Goal: Information Seeking & Learning: Compare options

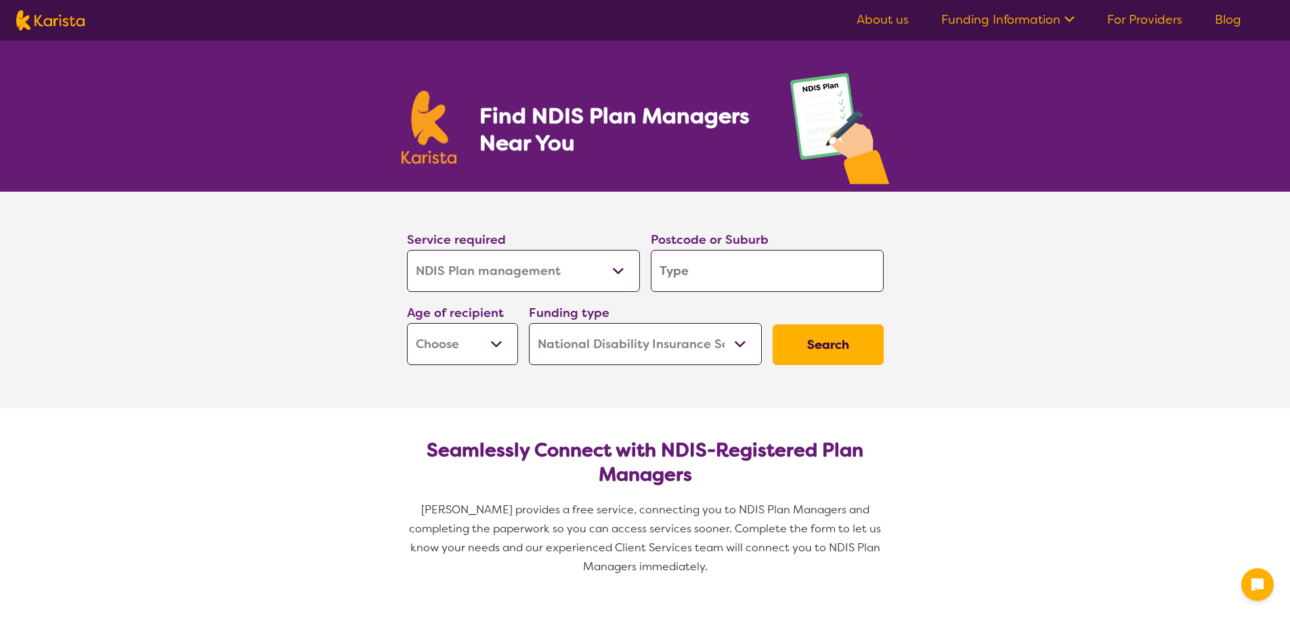
select select "NDIS Plan management"
select select "NDIS"
select select "NDIS Plan management"
select select "NDIS"
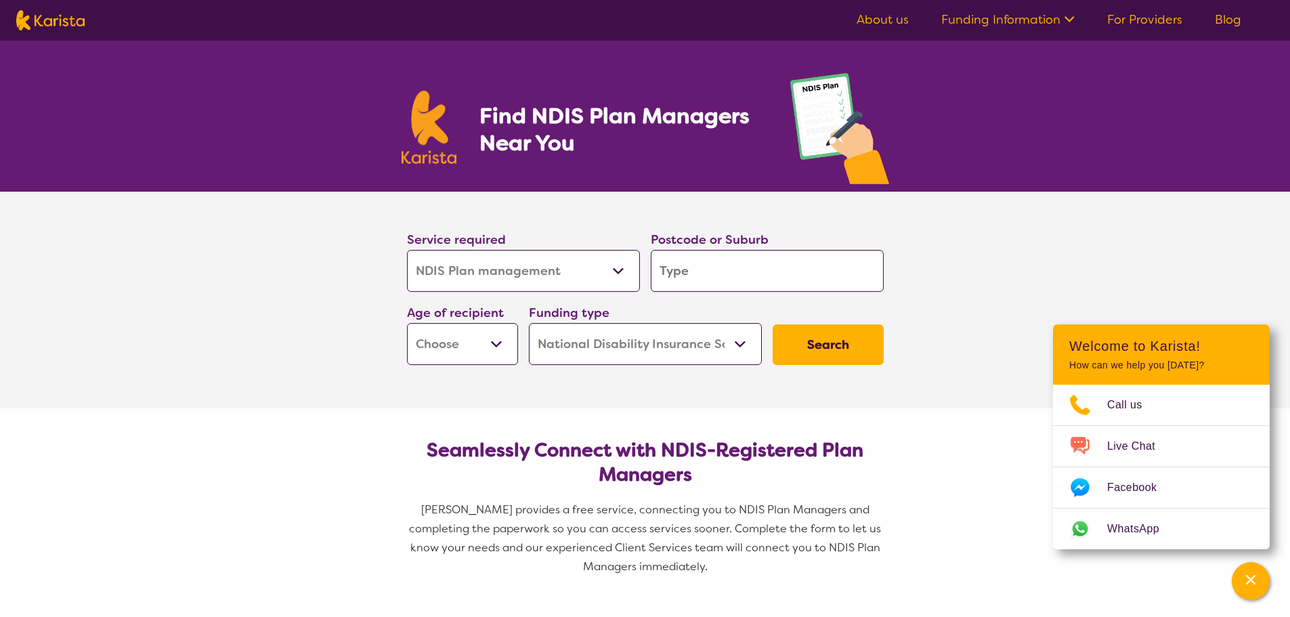
click at [675, 278] on input "search" at bounding box center [767, 271] width 233 height 42
type input "3"
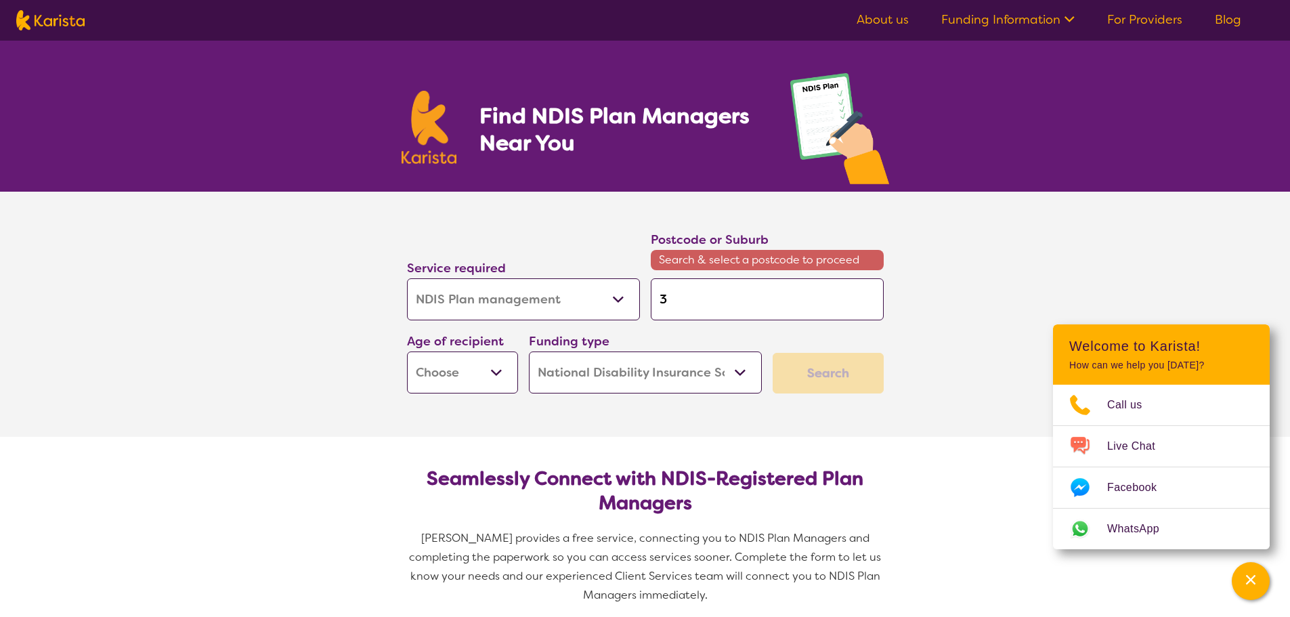
type input "31"
type input "3"
type input "39"
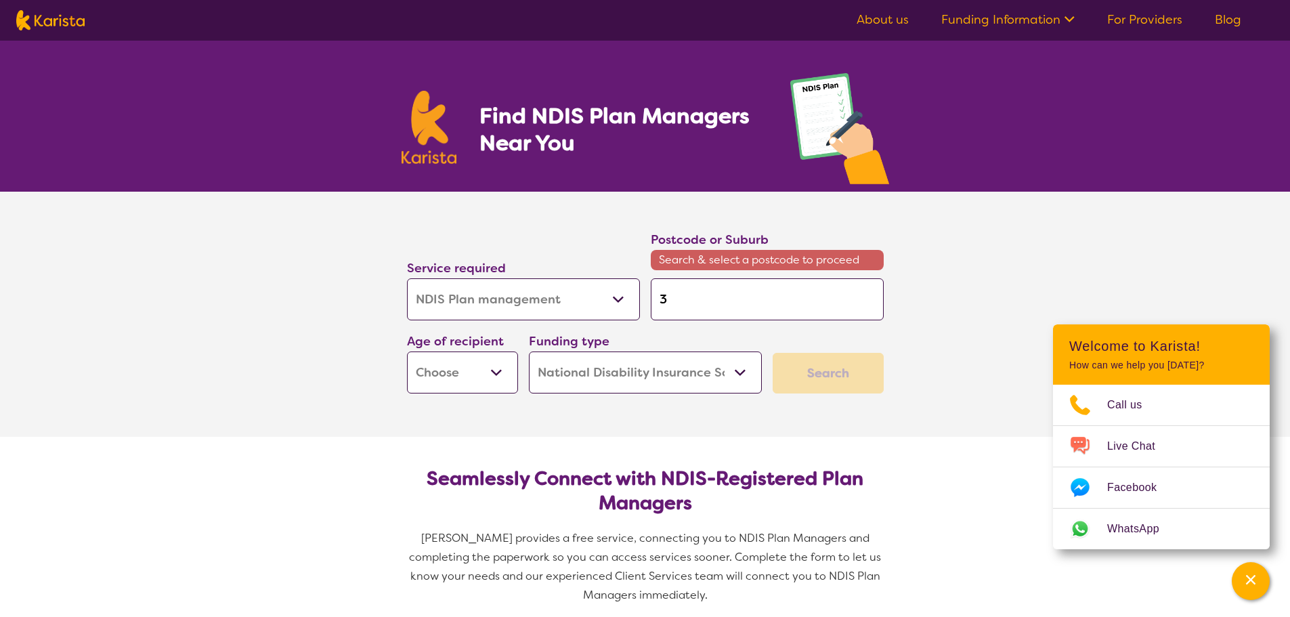
type input "39"
type input "397"
type input "3976"
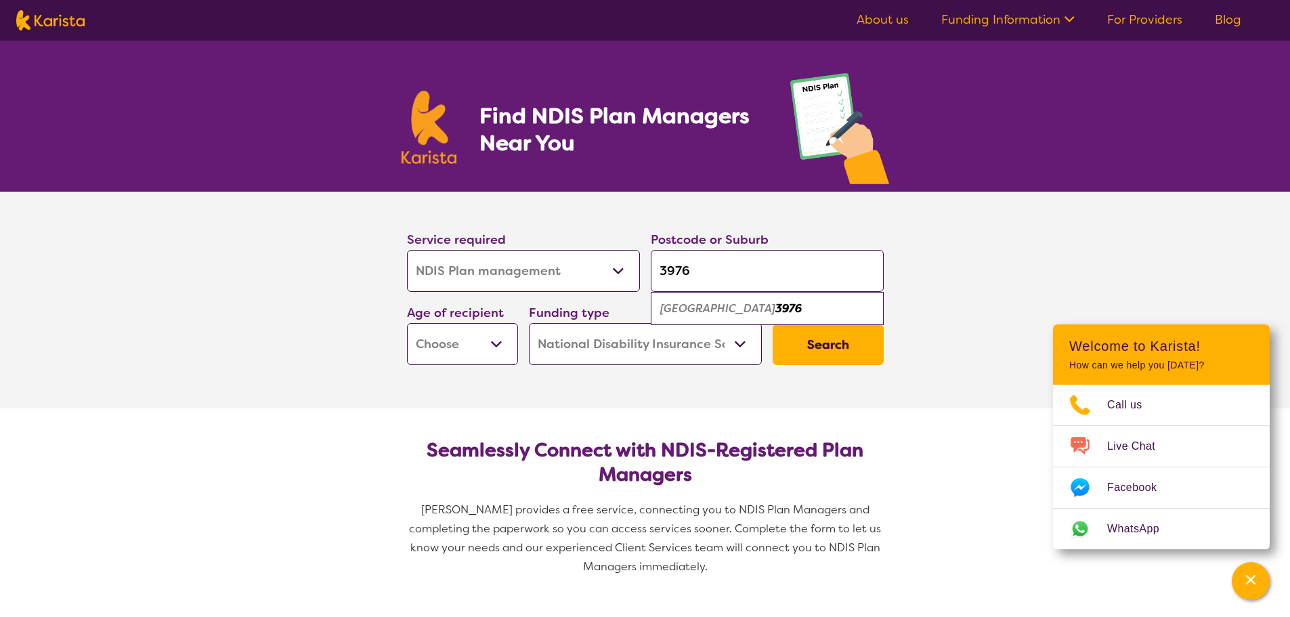
type input "3976"
click at [826, 346] on button "Search" at bounding box center [828, 344] width 111 height 41
click at [493, 346] on select "Early Childhood - 0 to 9 Child - 10 to 11 Adolescent - 12 to 17 Adult - 18 to 6…" at bounding box center [462, 344] width 111 height 42
select select "AD"
click at [407, 323] on select "Early Childhood - 0 to 9 Child - 10 to 11 Adolescent - 12 to 17 Adult - 18 to 6…" at bounding box center [462, 344] width 111 height 42
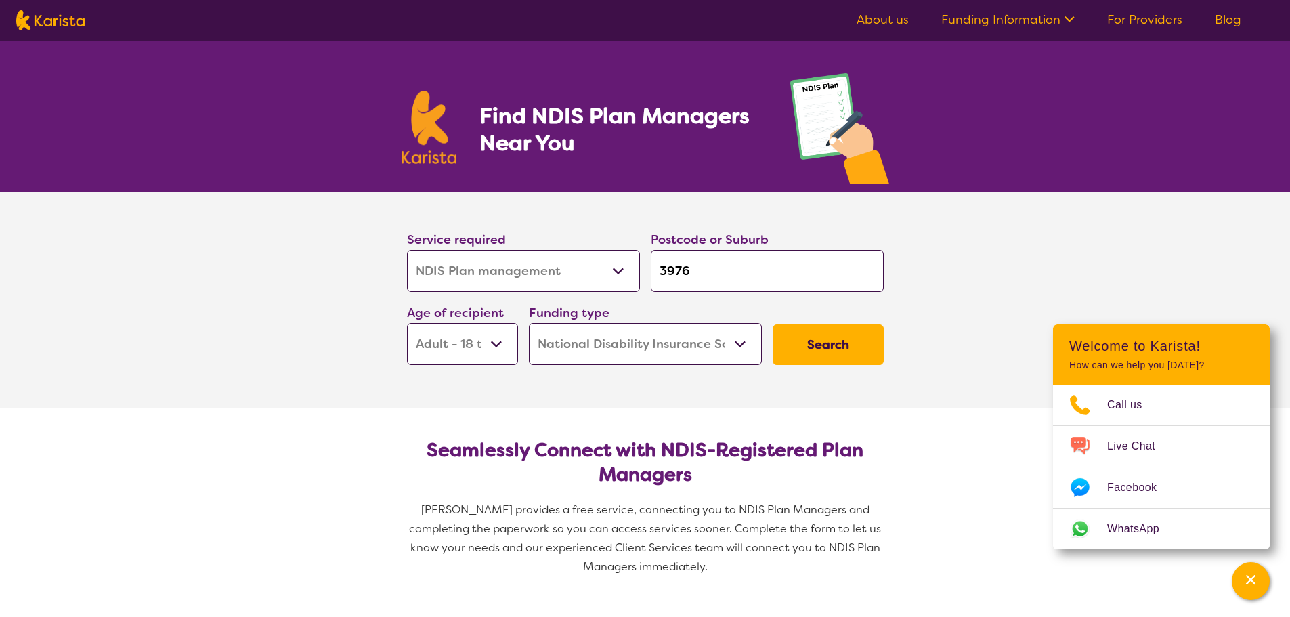
select select "AD"
click at [829, 340] on button "Search" at bounding box center [828, 344] width 111 height 41
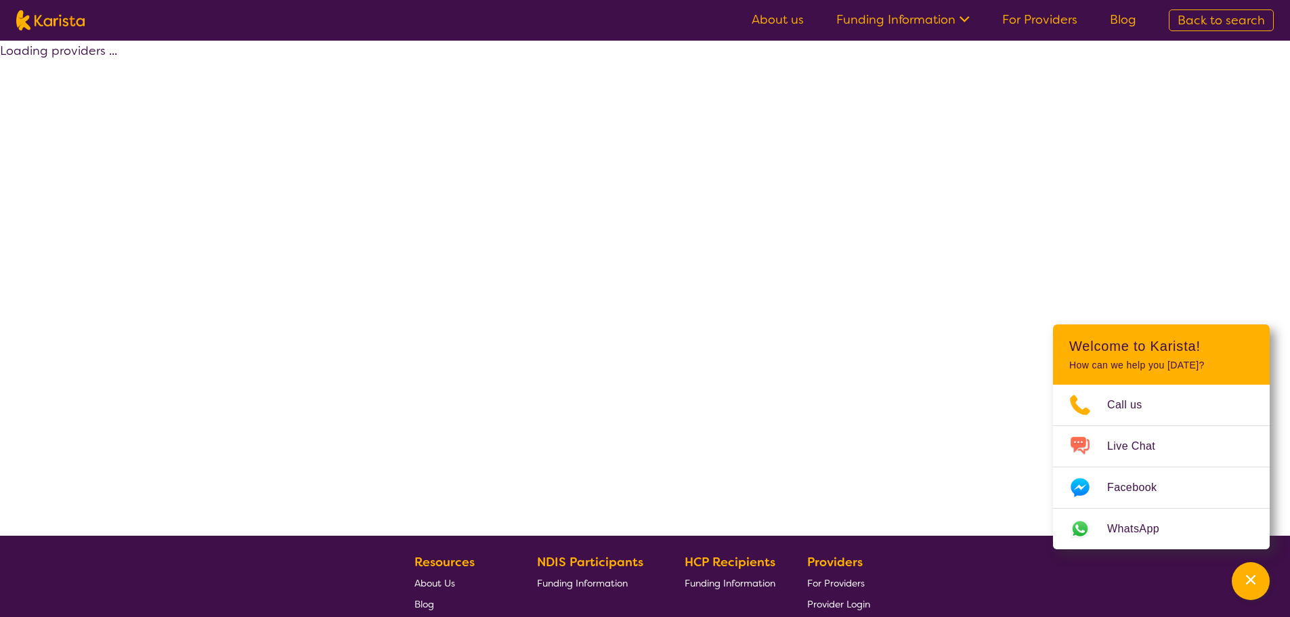
select select "by_score"
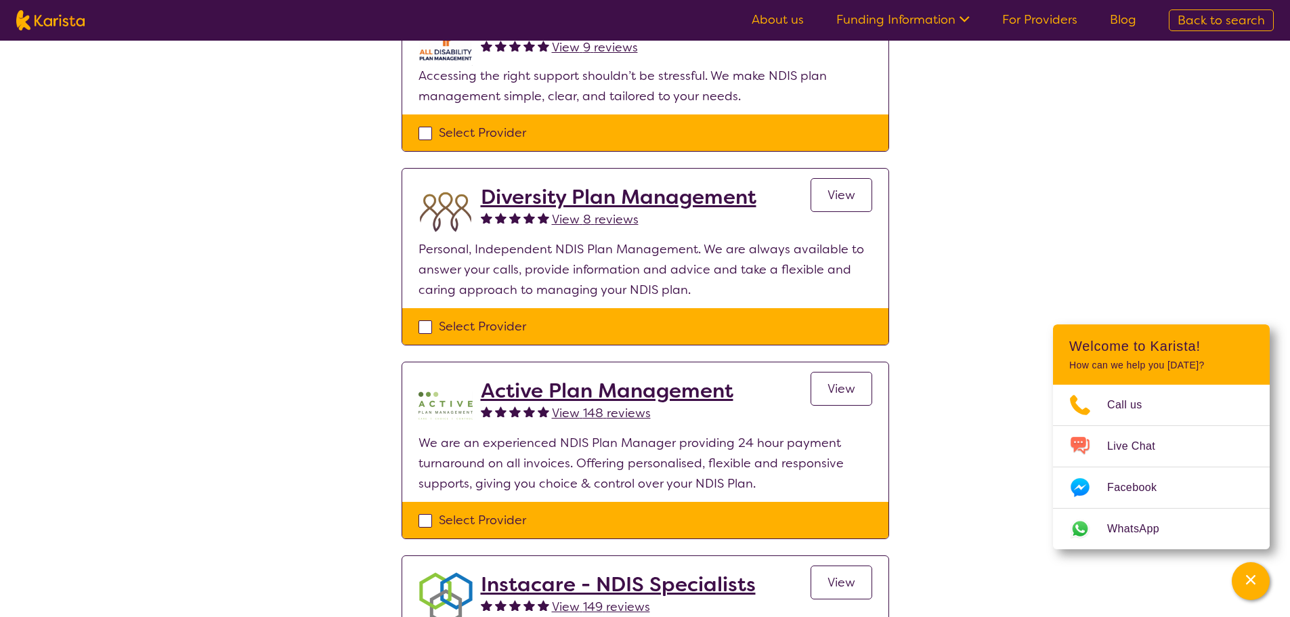
scroll to position [271, 0]
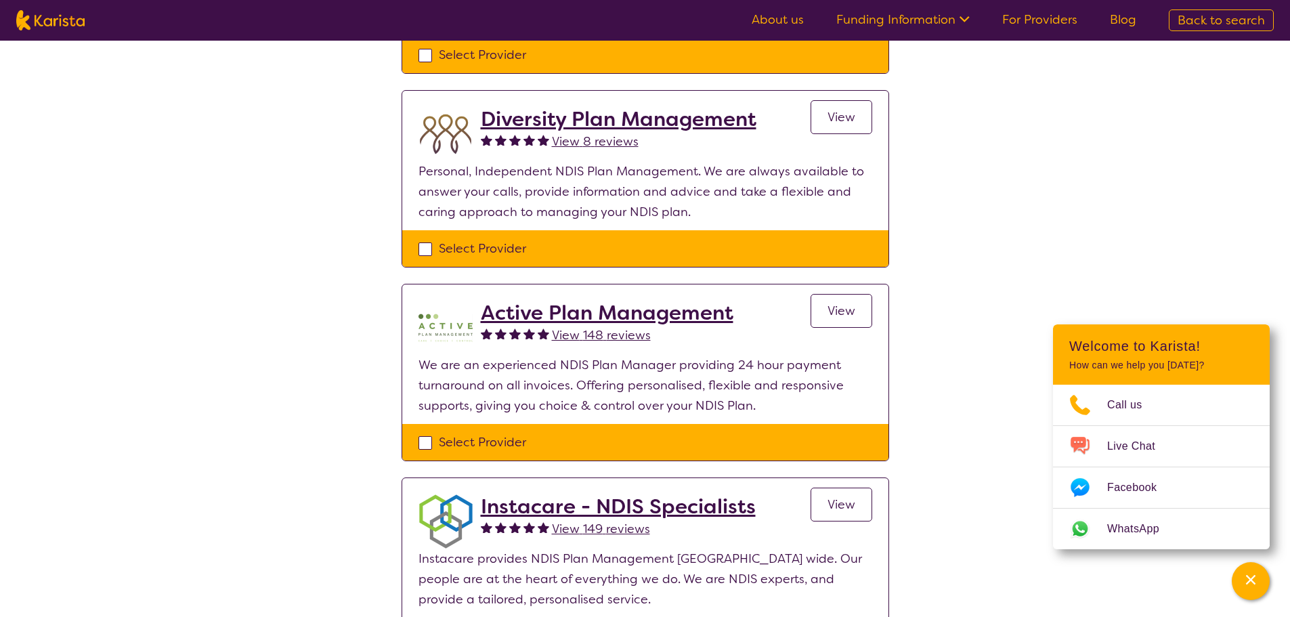
click at [654, 314] on h2 "Active Plan Management" at bounding box center [607, 313] width 253 height 24
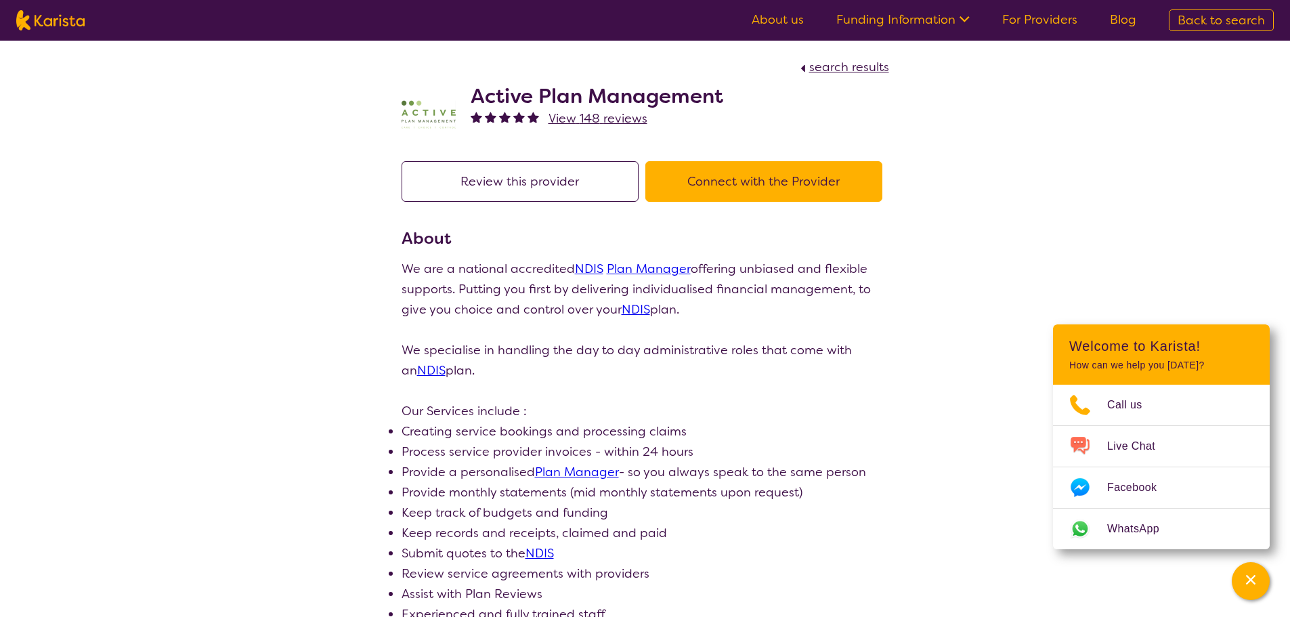
click at [615, 120] on span "View 148 reviews" at bounding box center [598, 118] width 99 height 16
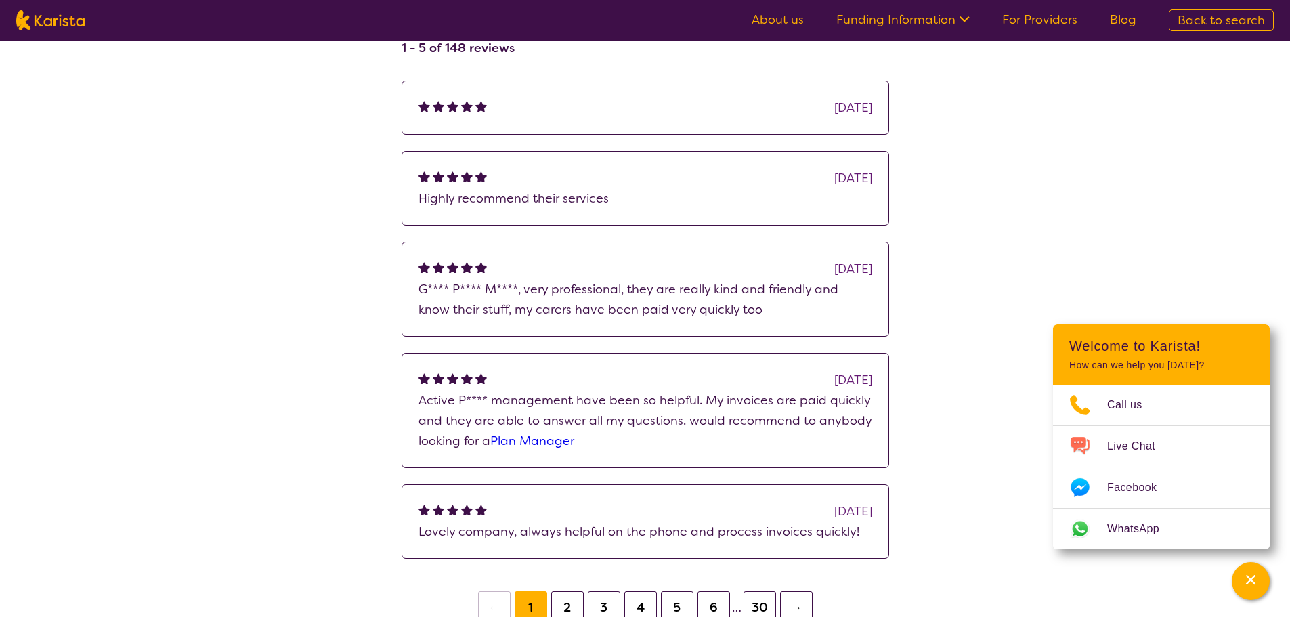
scroll to position [271, 0]
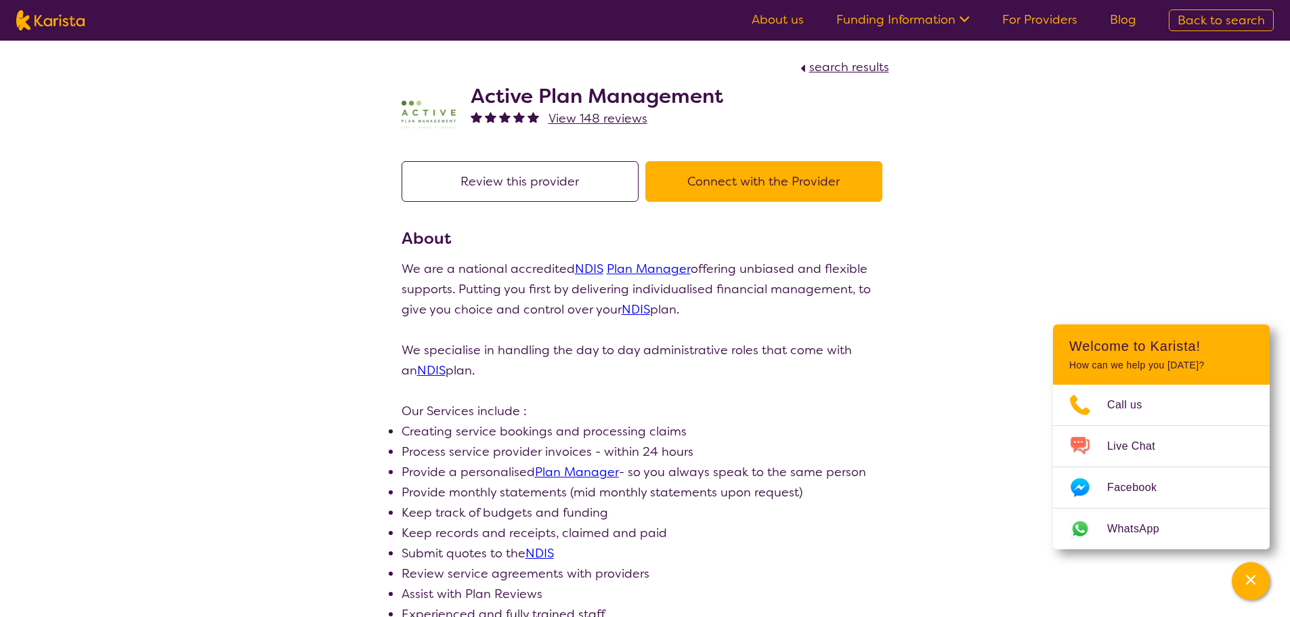
scroll to position [245, 0]
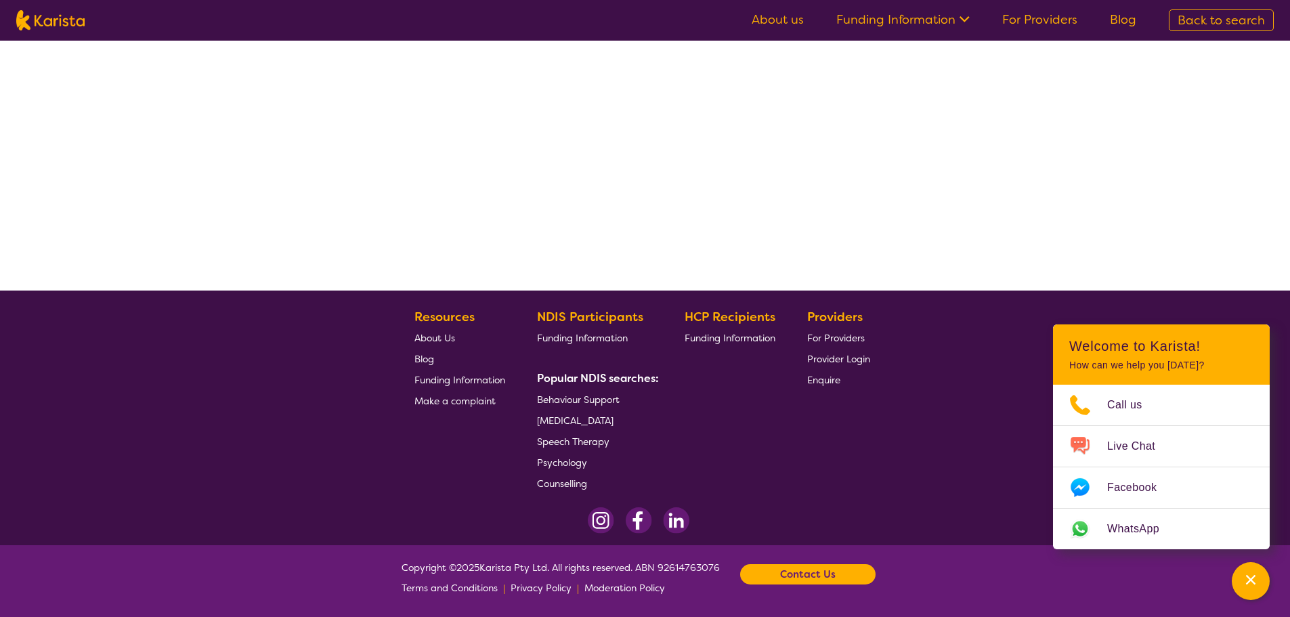
select select "by_score"
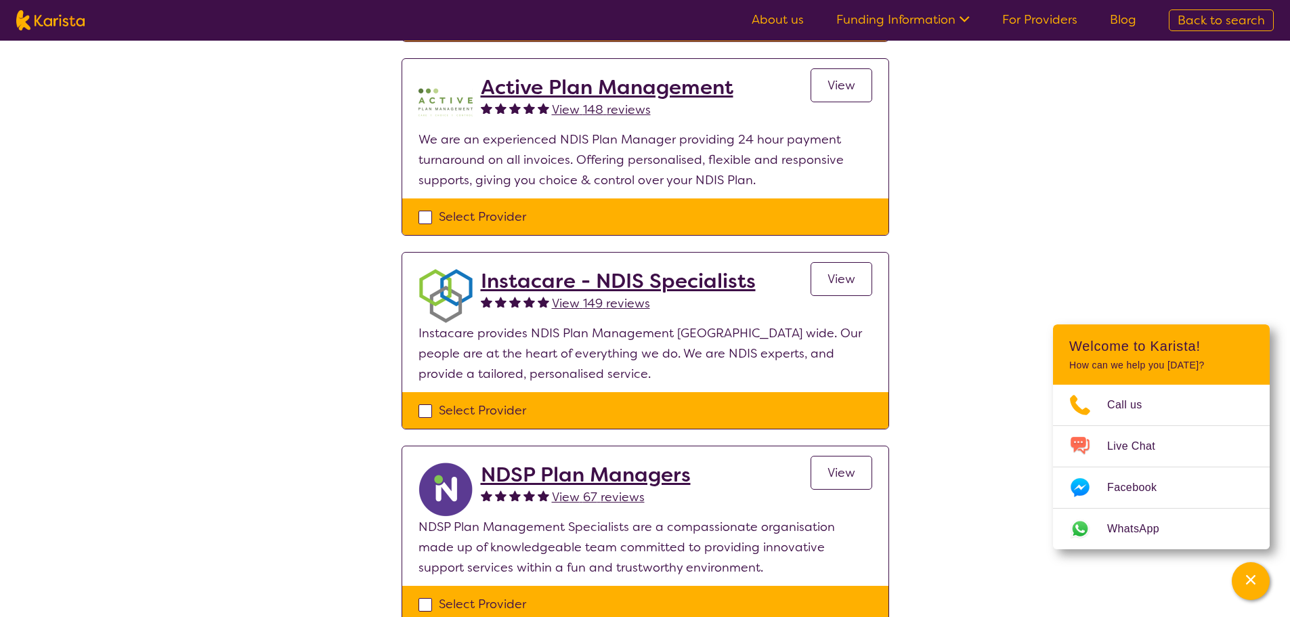
scroll to position [516, 0]
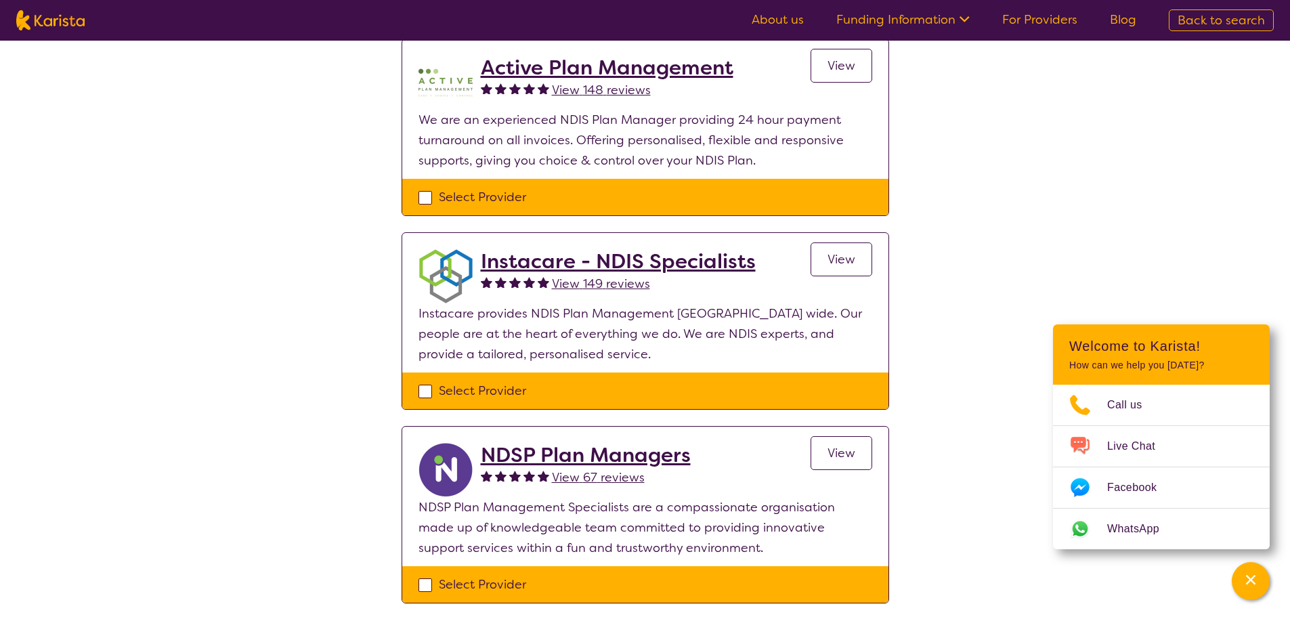
click at [629, 257] on h2 "Instacare - NDIS Specialists" at bounding box center [618, 261] width 275 height 24
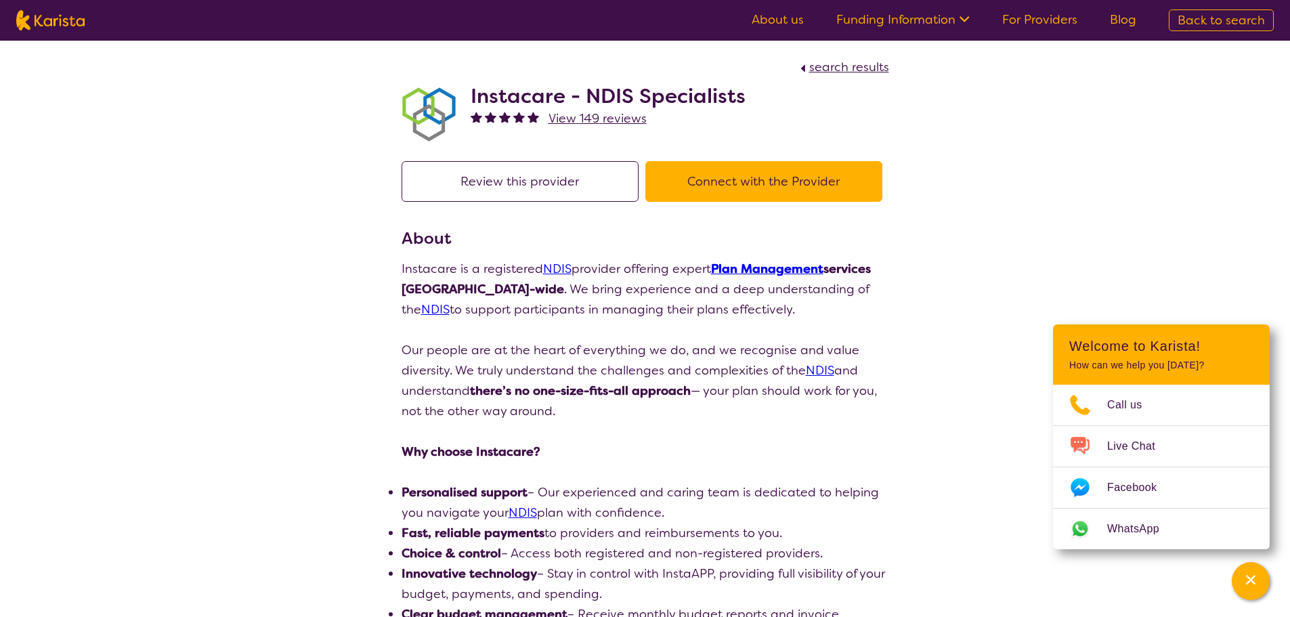
click at [967, 19] on icon at bounding box center [963, 18] width 14 height 14
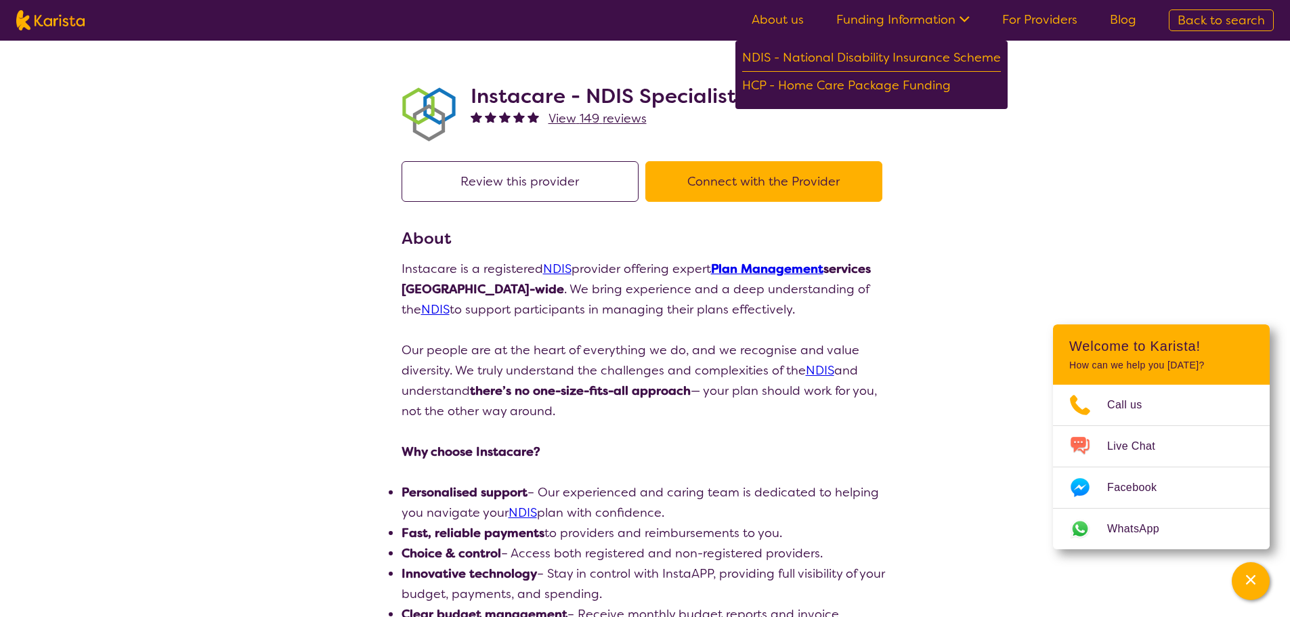
select select "by_score"
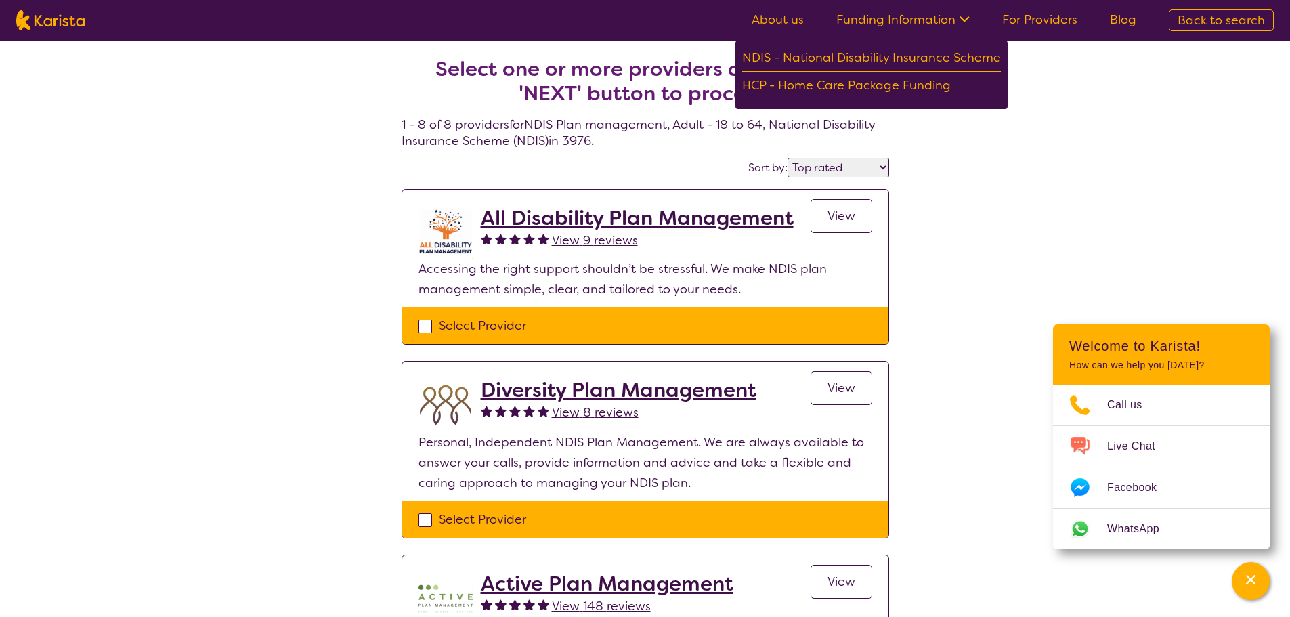
scroll to position [516, 0]
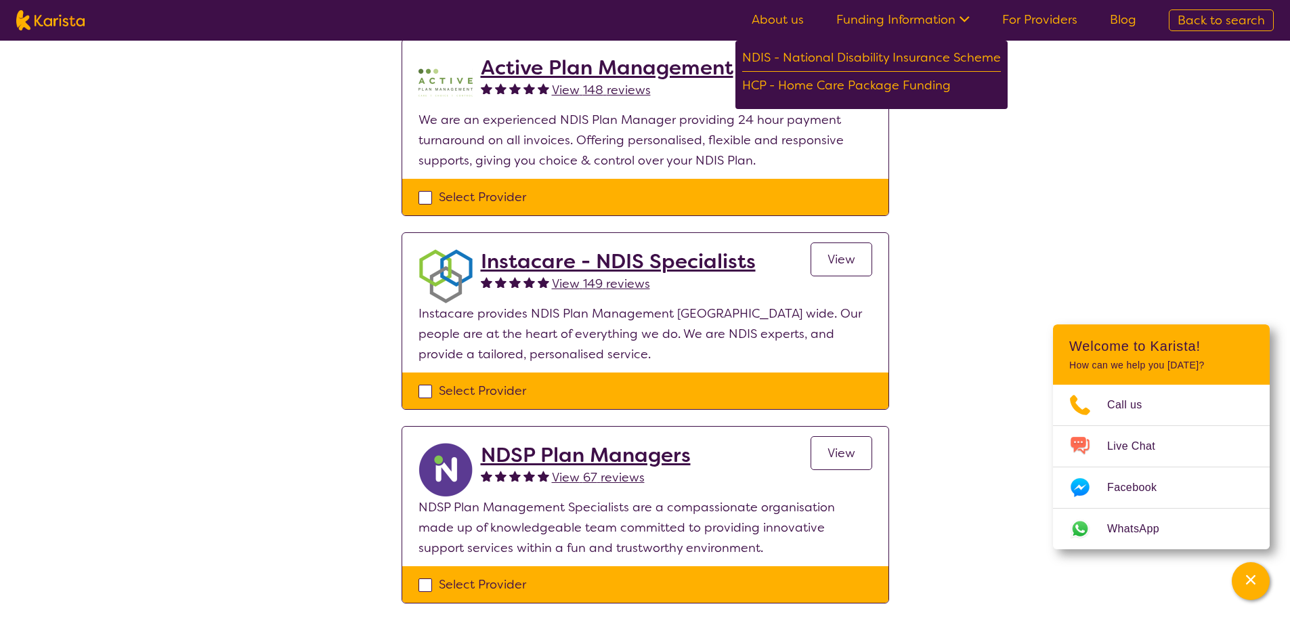
click at [635, 66] on h2 "Active Plan Management" at bounding box center [607, 68] width 253 height 24
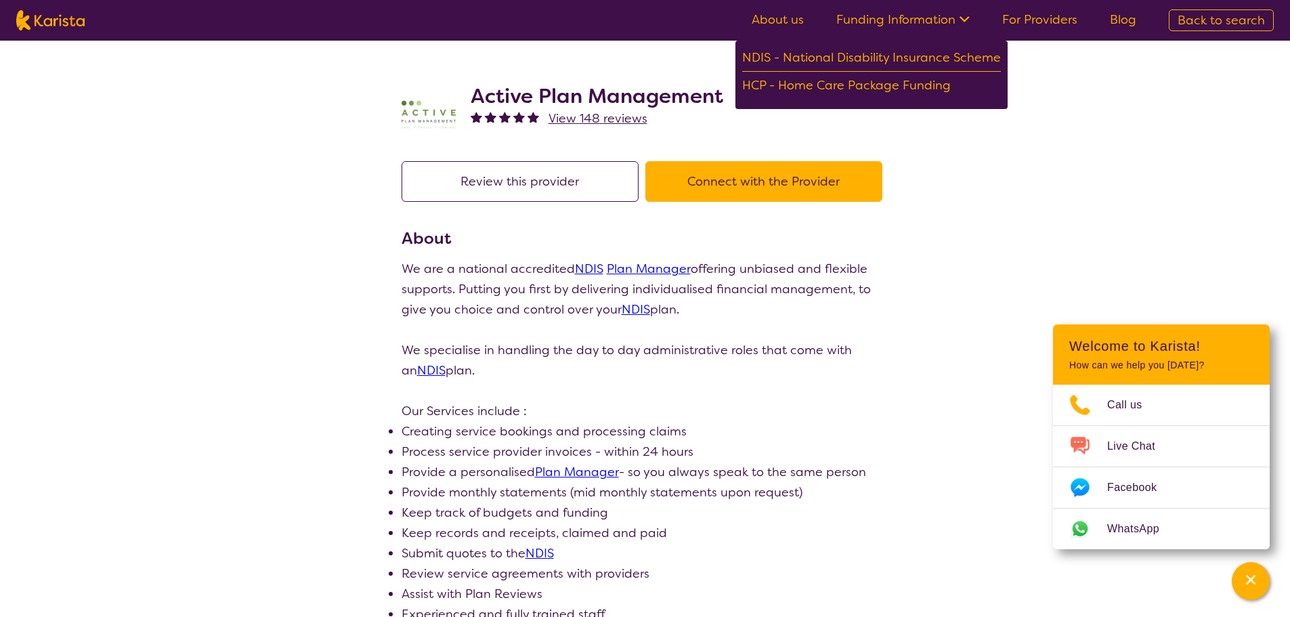
scroll to position [245, 0]
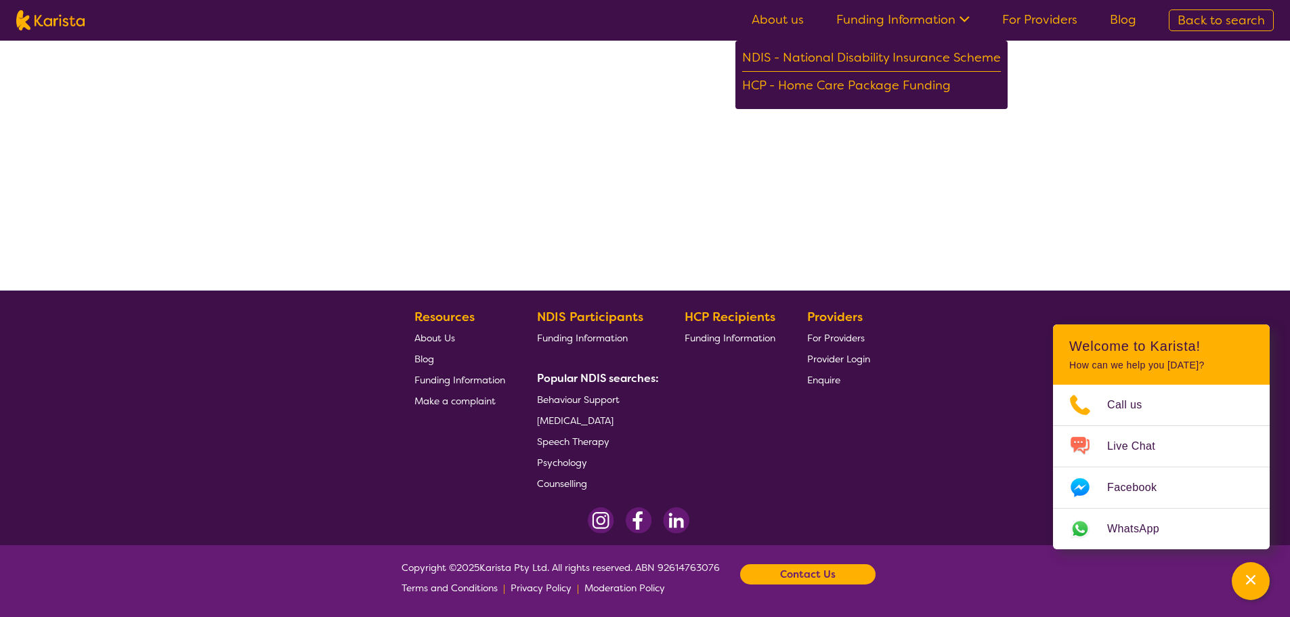
select select "by_score"
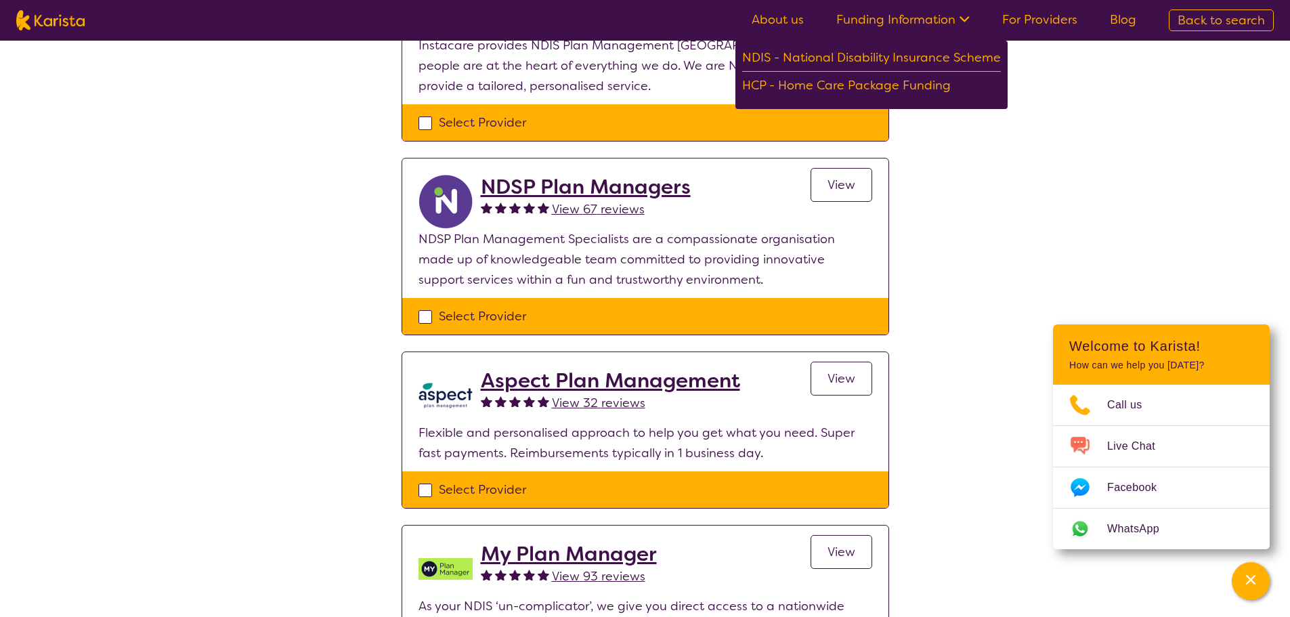
scroll to position [787, 0]
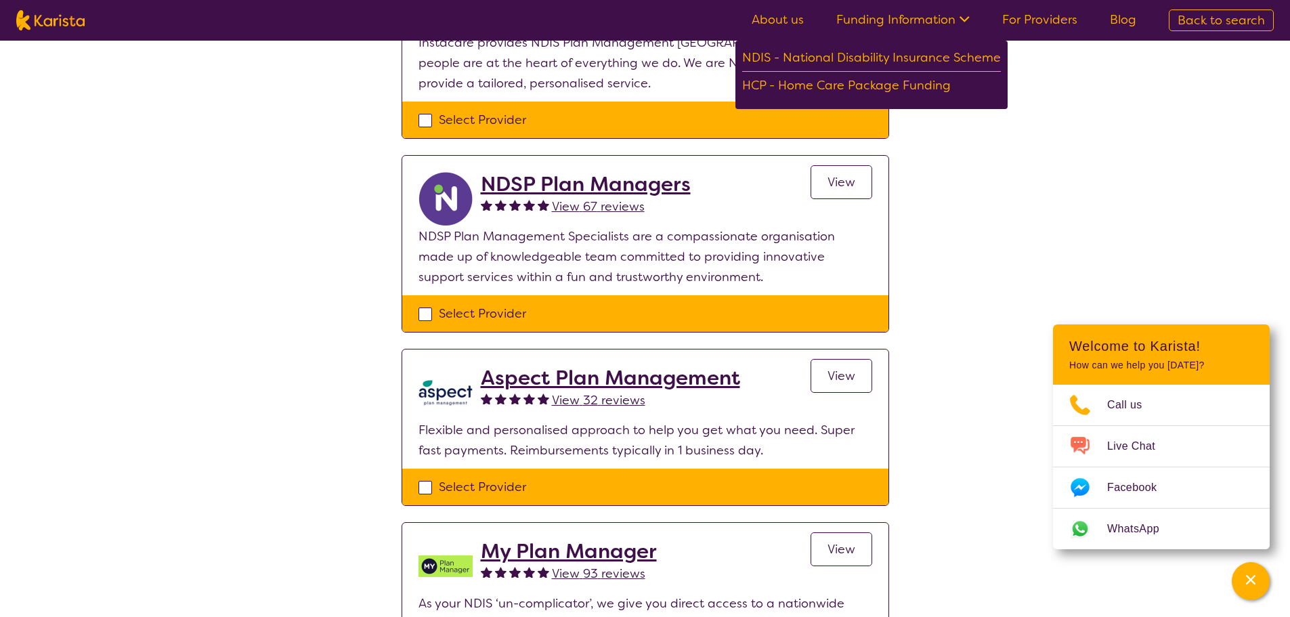
click at [851, 186] on span "View" at bounding box center [842, 182] width 28 height 16
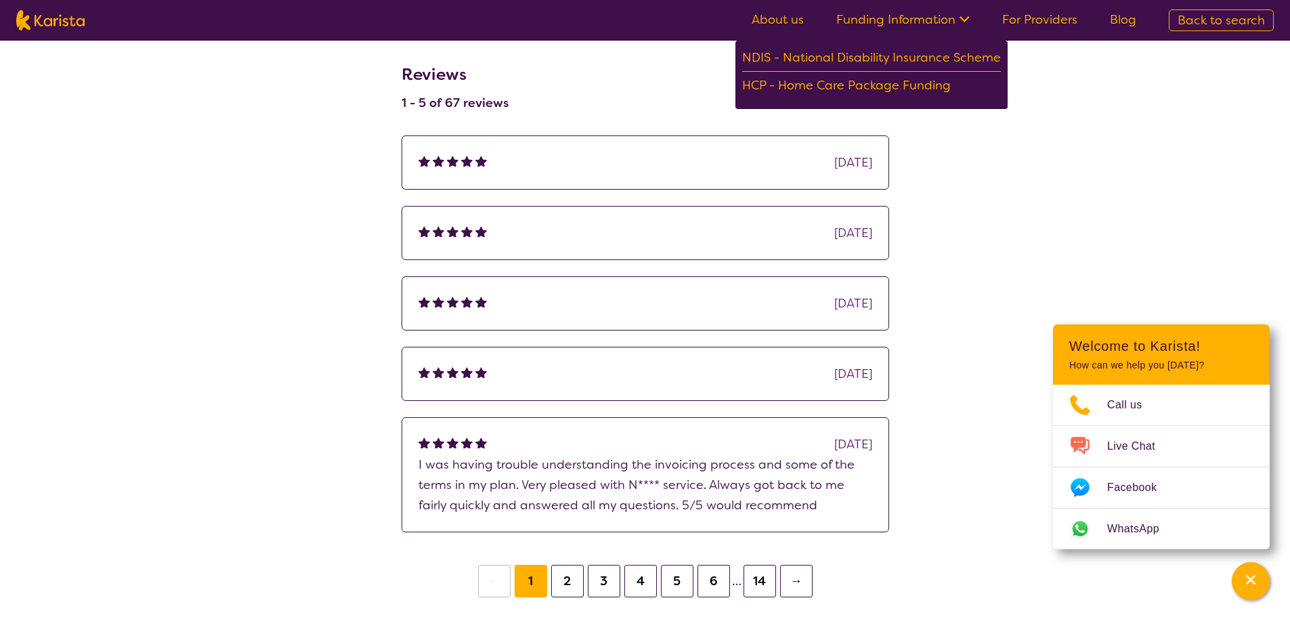
scroll to position [948, 0]
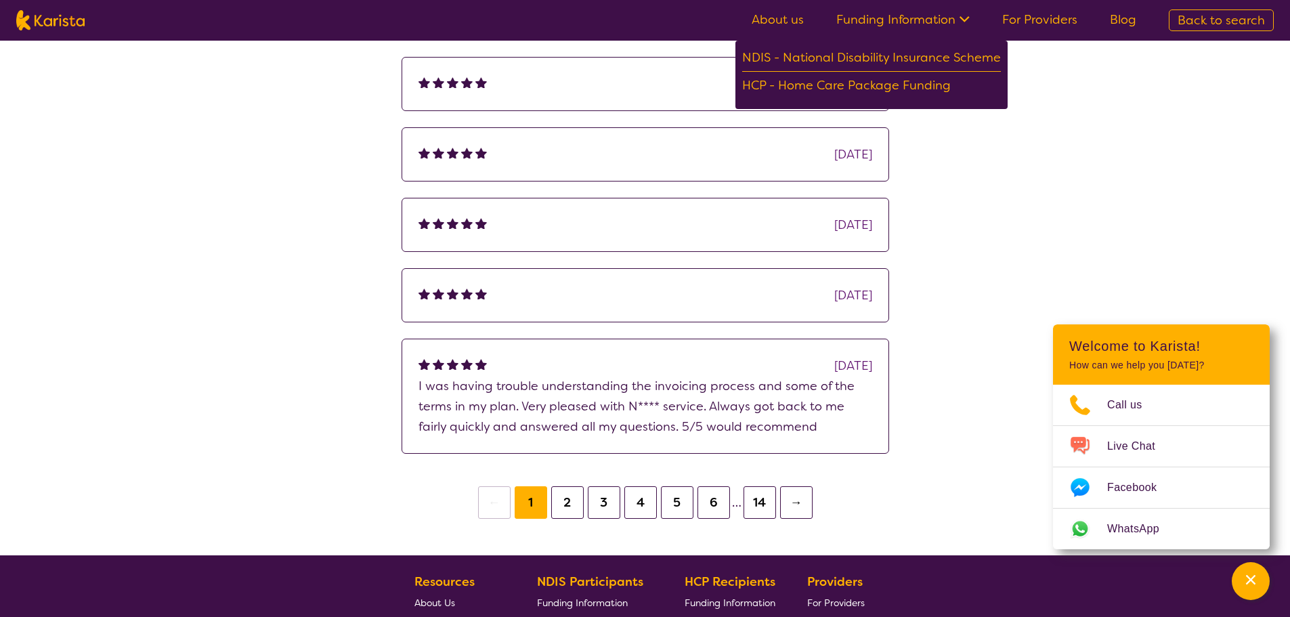
click at [571, 501] on button "2" at bounding box center [567, 502] width 33 height 33
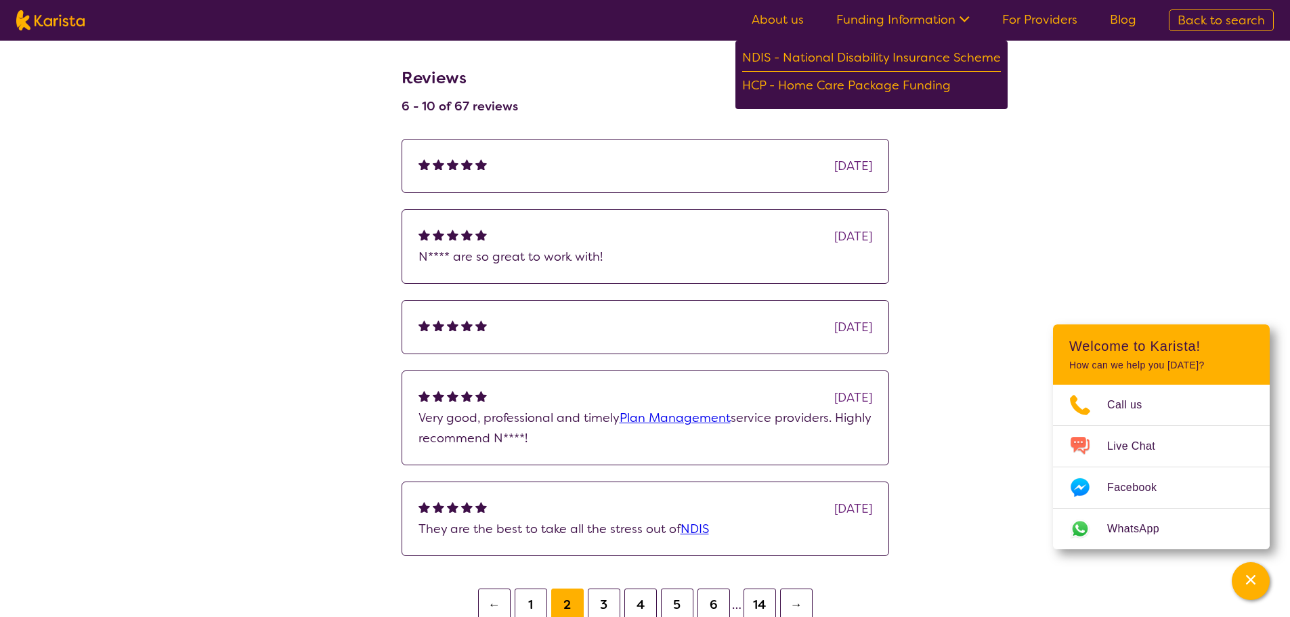
scroll to position [1016, 0]
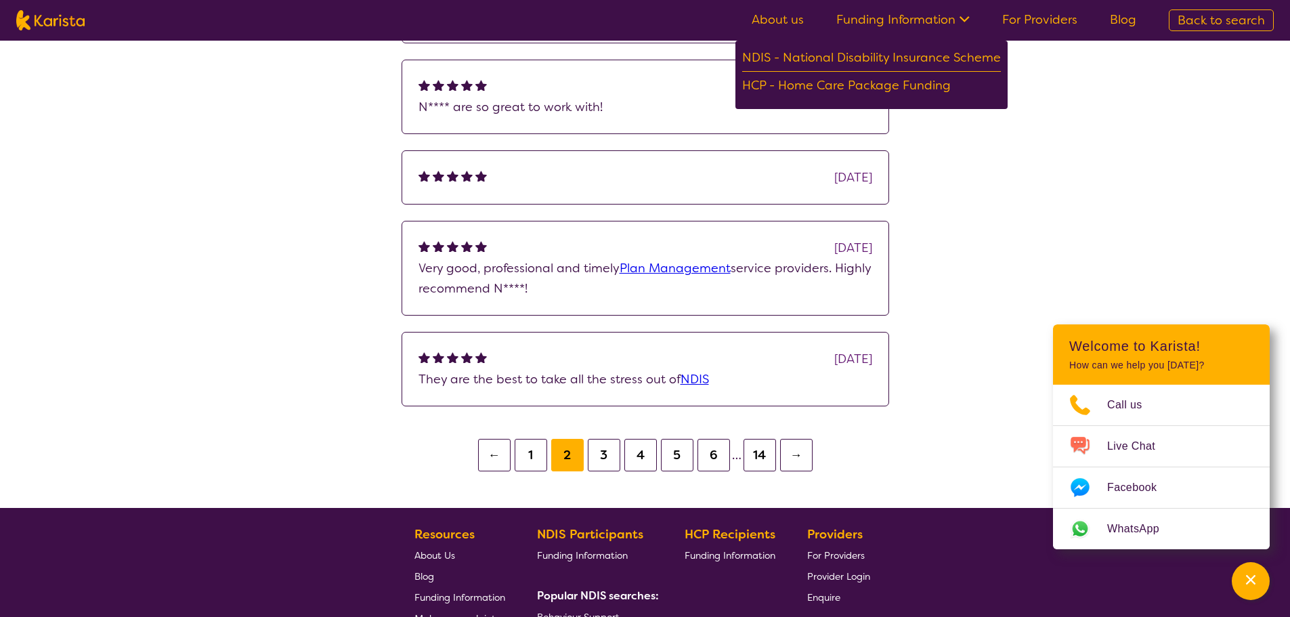
click at [625, 457] on button "4" at bounding box center [640, 455] width 33 height 33
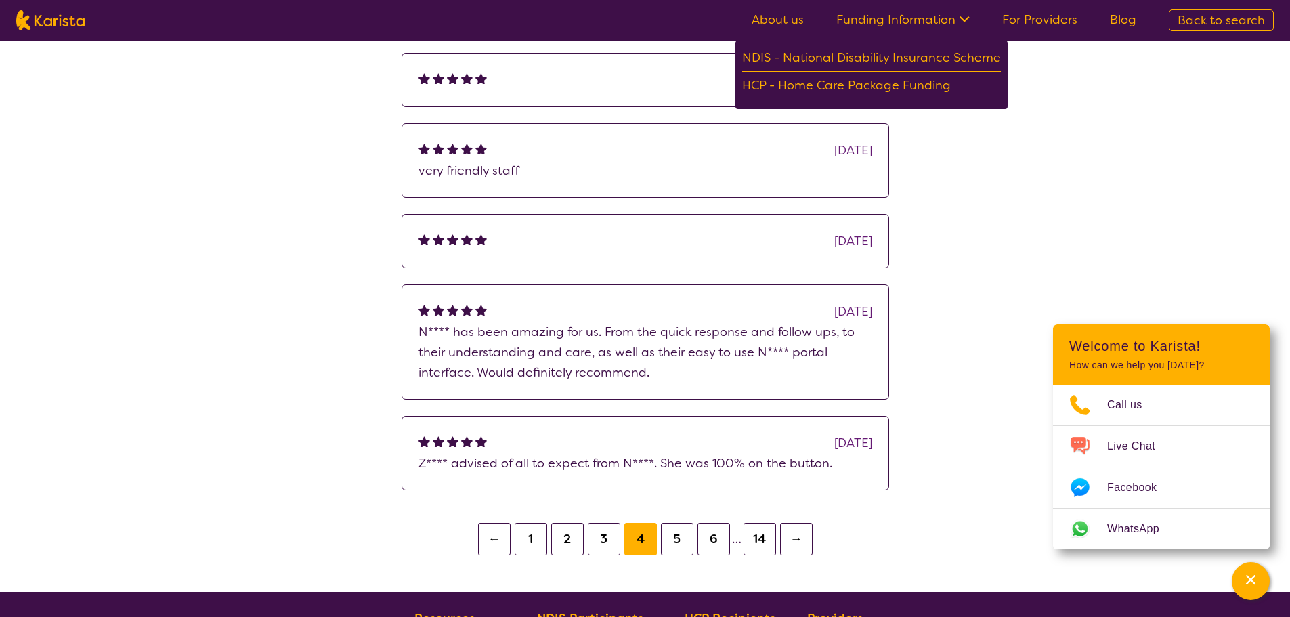
scroll to position [1016, 0]
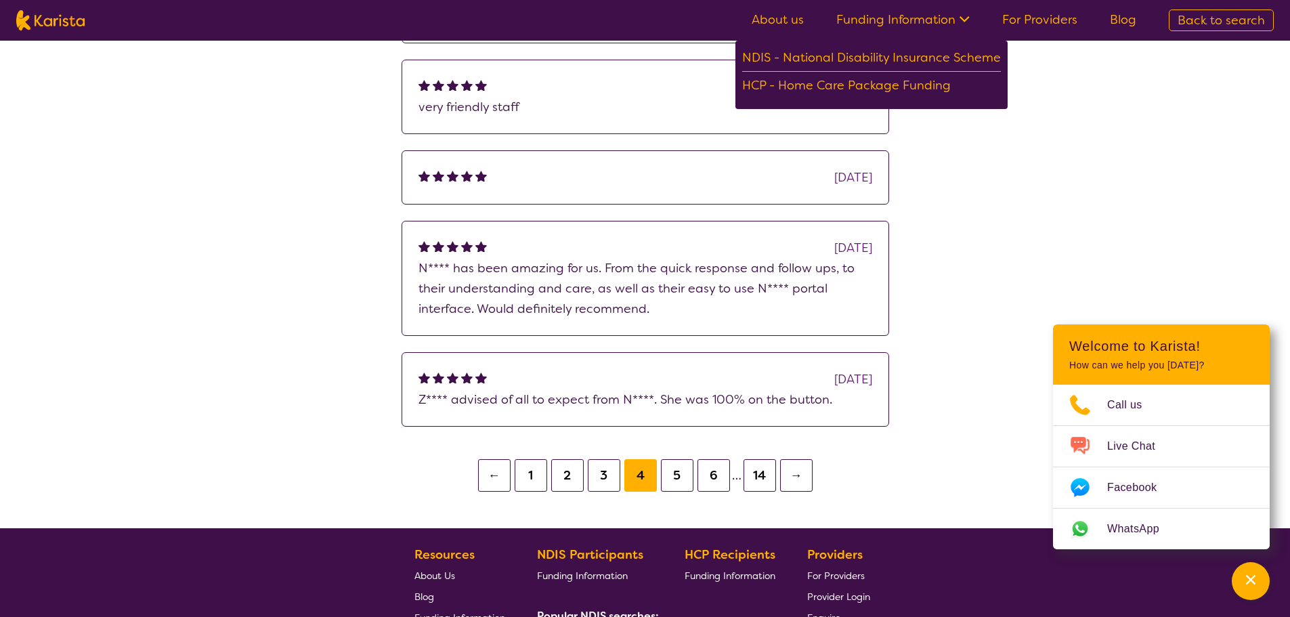
click at [679, 478] on button "5" at bounding box center [677, 475] width 33 height 33
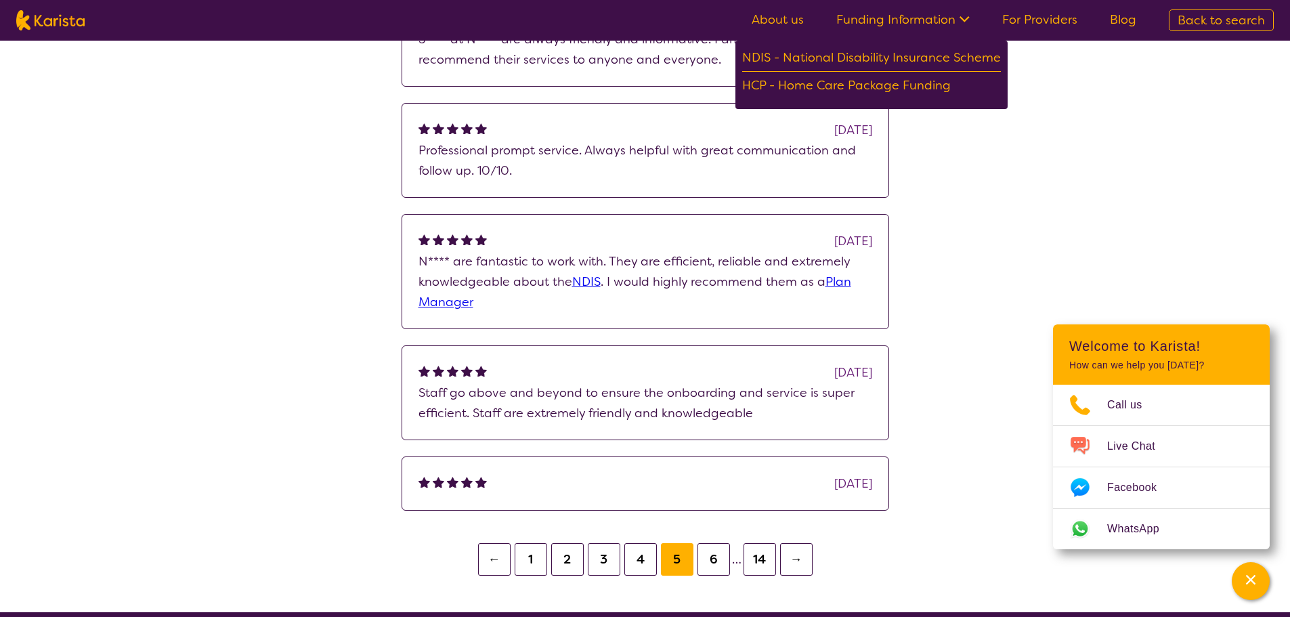
scroll to position [1016, 0]
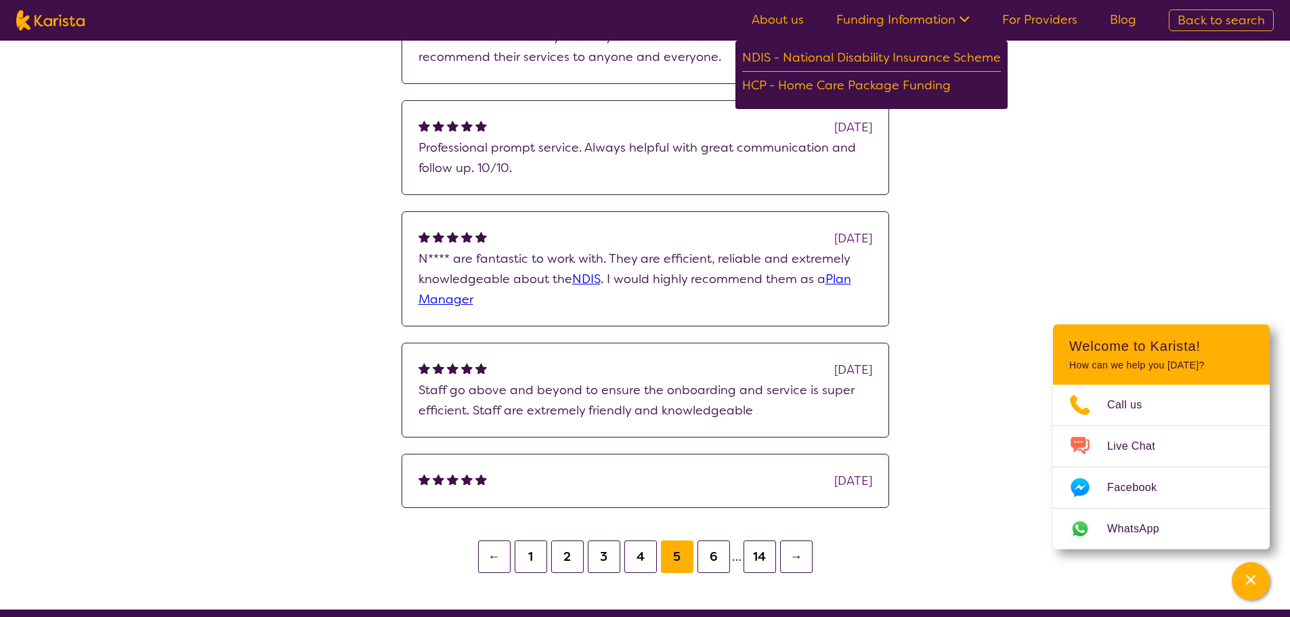
click at [794, 553] on button "→" at bounding box center [796, 556] width 33 height 33
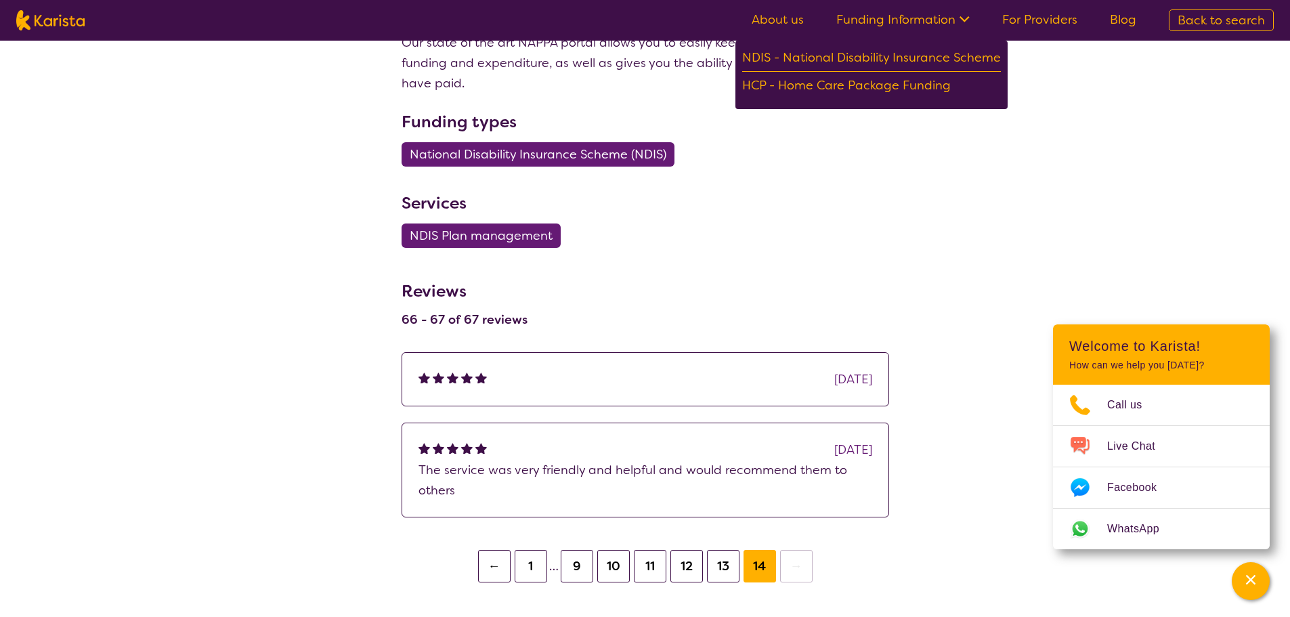
scroll to position [813, 0]
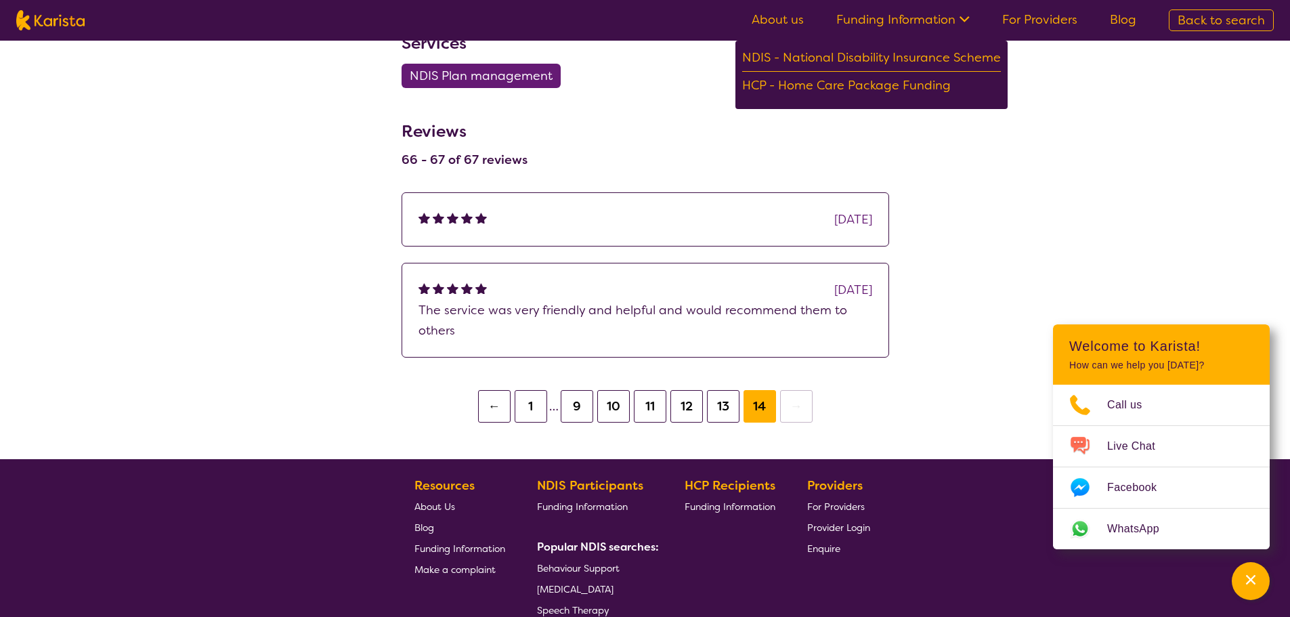
click at [652, 411] on button "11" at bounding box center [650, 406] width 33 height 33
